Goal: Navigation & Orientation: Find specific page/section

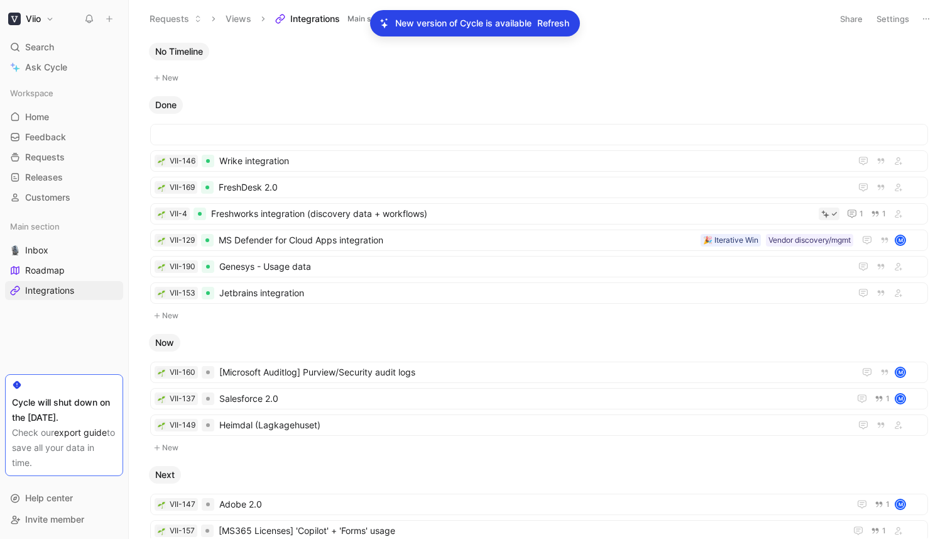
scroll to position [360, 0]
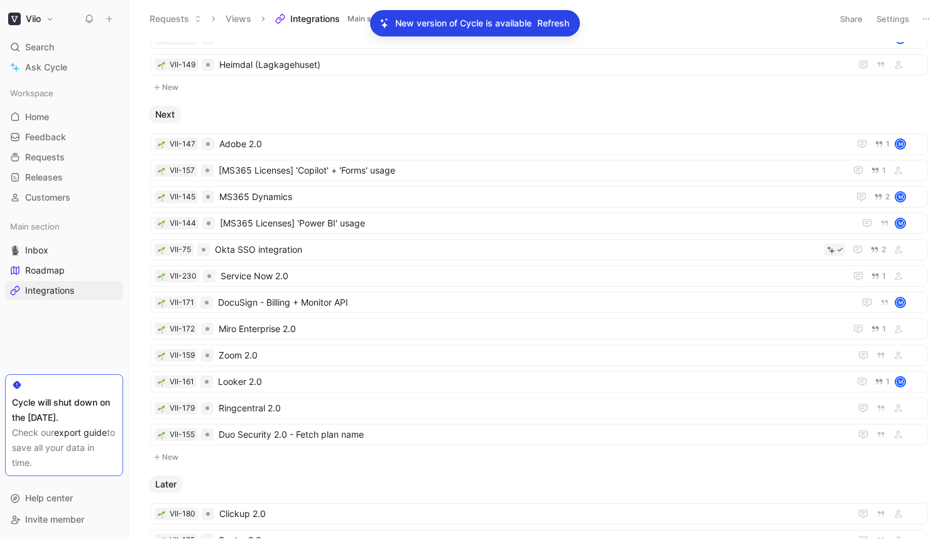
click at [556, 23] on span "Refresh" at bounding box center [553, 23] width 32 height 15
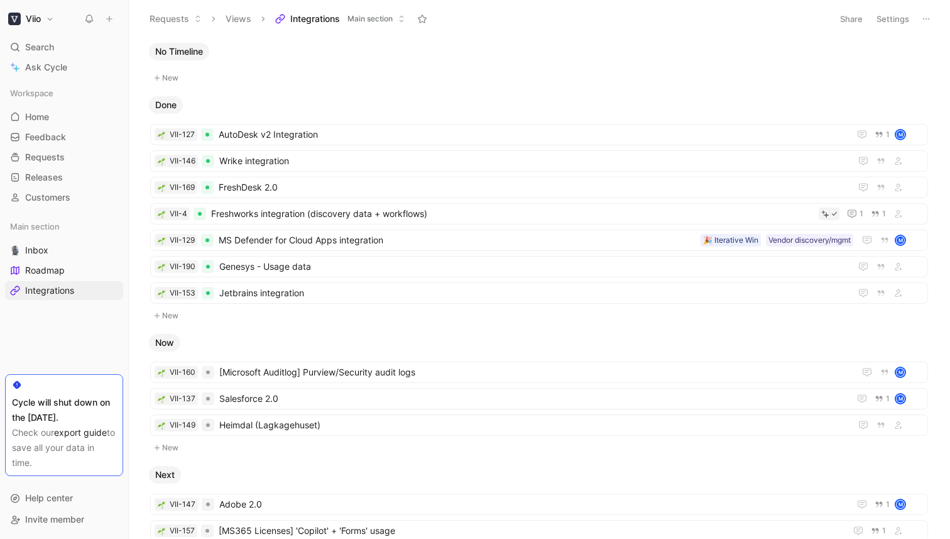
click at [325, 24] on span "Integrations" at bounding box center [315, 19] width 50 height 13
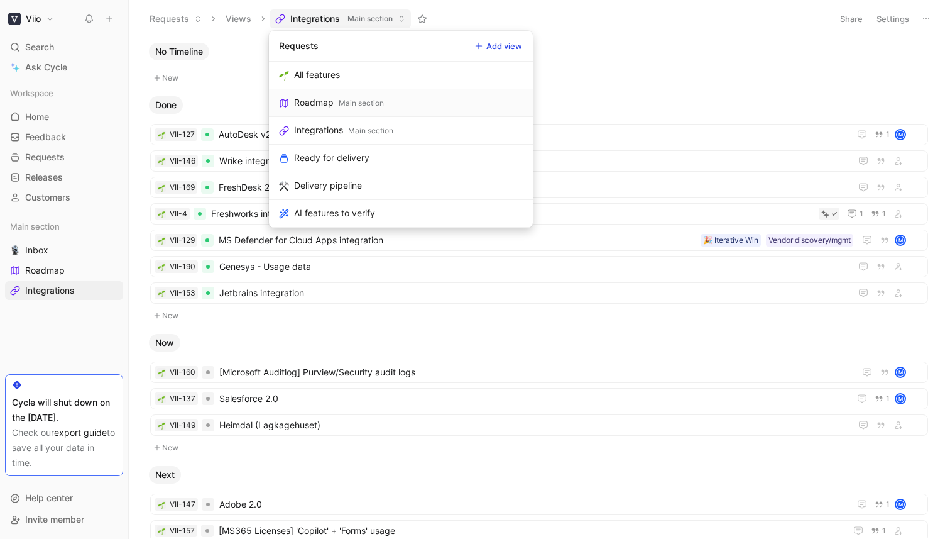
click at [334, 104] on link "Roadmap Main section" at bounding box center [401, 103] width 264 height 28
